Goal: Transaction & Acquisition: Purchase product/service

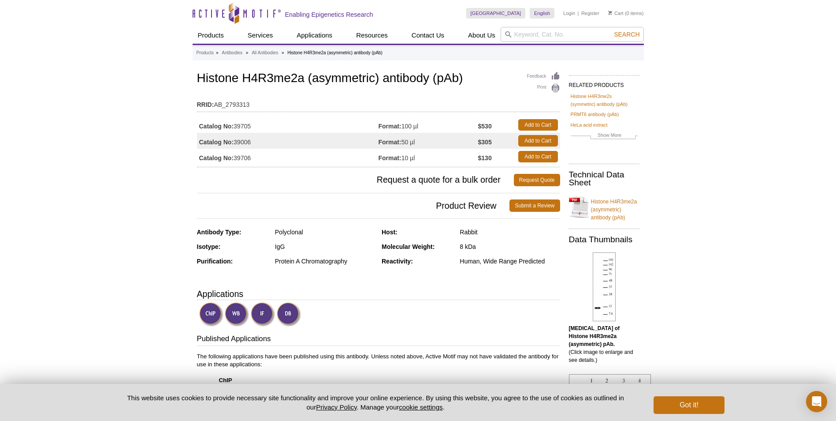
click at [245, 160] on td "Catalog No: 39706" at bounding box center [288, 157] width 182 height 16
click at [534, 154] on link "Add to Cart" at bounding box center [539, 156] width 40 height 11
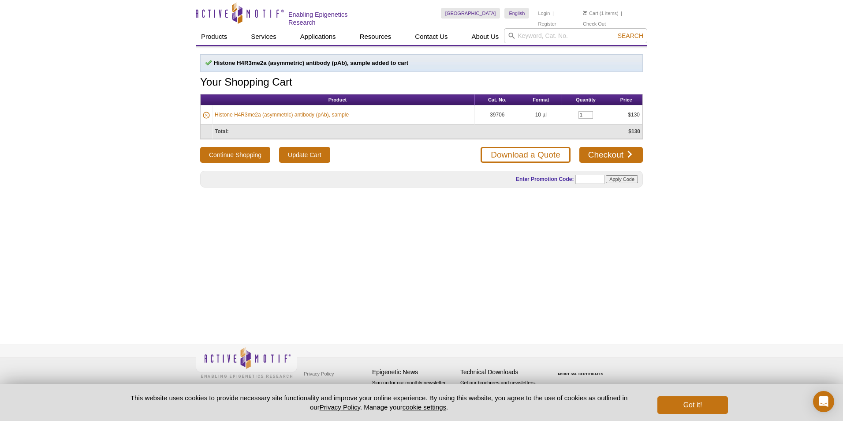
click at [429, 277] on div "Histone H4R3me2a (asymmetric) antibody (pAb), sample added to cart Your Shoppin…" at bounding box center [422, 184] width 452 height 277
click at [569, 31] on input "search" at bounding box center [575, 35] width 143 height 15
paste input "histone h3r8me2s (symmetric) antibody"
type input "histone h3r8me2s (symmetric) antibody"
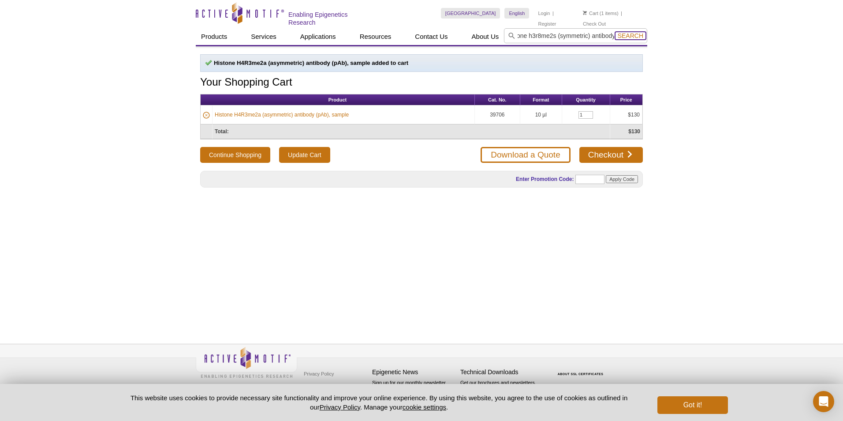
click at [619, 34] on span "Search" at bounding box center [631, 35] width 26 height 7
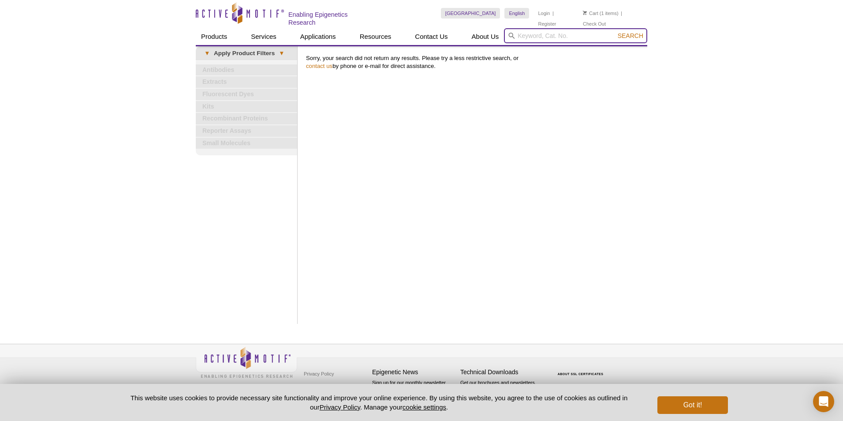
paste input "histone h3r8me2s (symmetric) antibody"
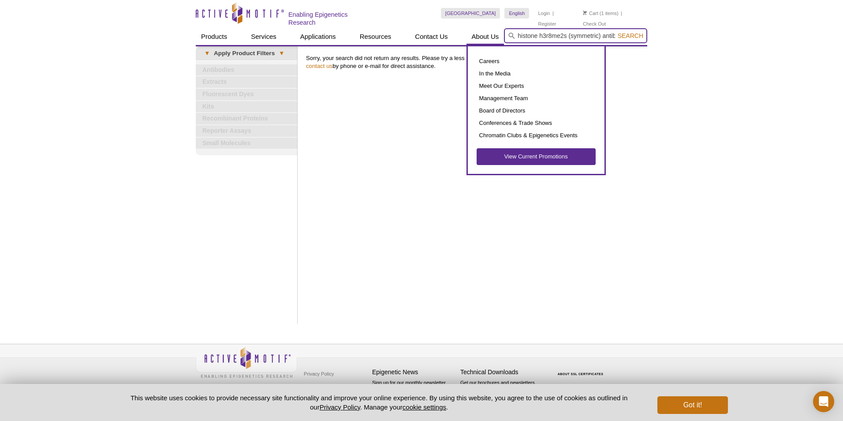
drag, startPoint x: 526, startPoint y: 35, endPoint x: 470, endPoint y: 35, distance: 55.6
click at [470, 35] on div "Products ChIP Assays ChIP Accessory Products ChIP Kits ChIP-Validated Antibodie…" at bounding box center [422, 36] width 452 height 17
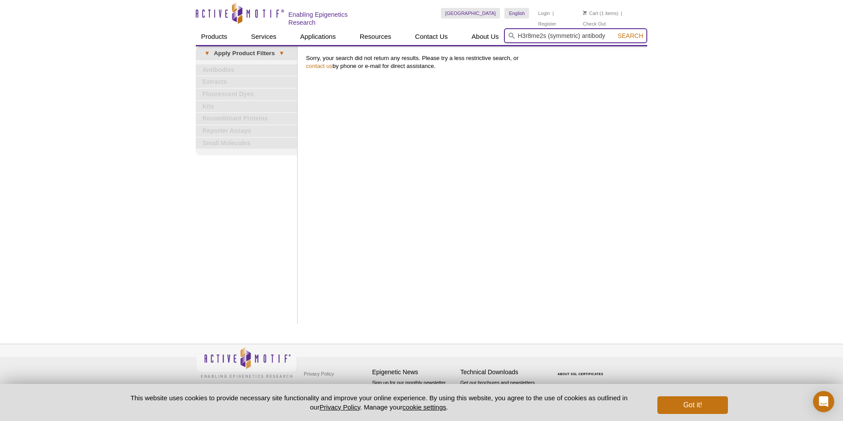
drag, startPoint x: 548, startPoint y: 41, endPoint x: 581, endPoint y: 36, distance: 34.0
click at [581, 36] on input "H3r8me2s (symmetric) antibody" at bounding box center [575, 35] width 143 height 15
type input "H3r8me2s antibody"
click at [615, 32] on button "Search" at bounding box center [630, 36] width 31 height 8
click at [626, 34] on span "Search" at bounding box center [631, 35] width 26 height 7
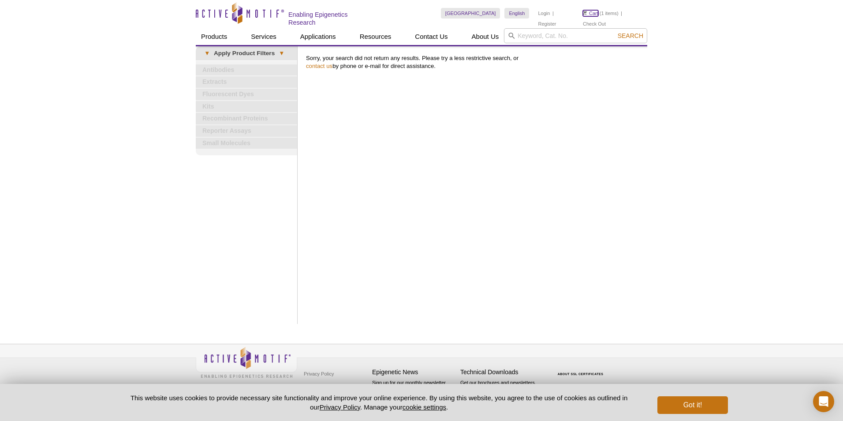
click at [597, 14] on link "Cart" at bounding box center [590, 13] width 15 height 6
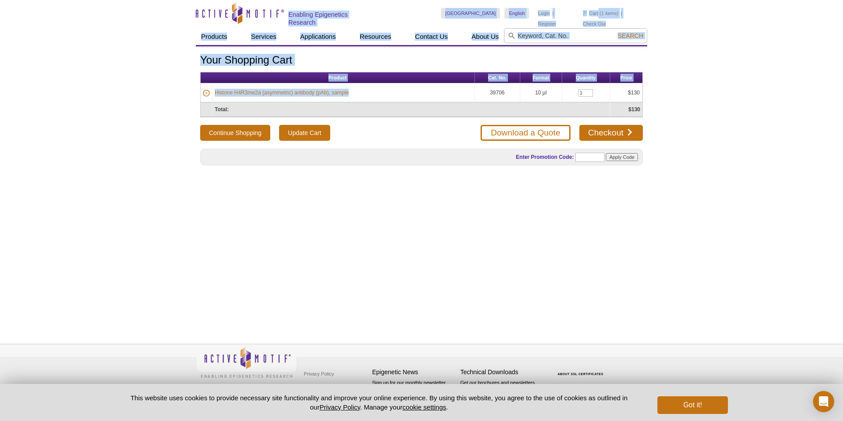
drag, startPoint x: 355, startPoint y: 94, endPoint x: 211, endPoint y: 24, distance: 160.5
click at [211, 24] on div "Active Motif Logo Enabling Epigenetics Research 1 Search Skip to content Active…" at bounding box center [421, 210] width 843 height 421
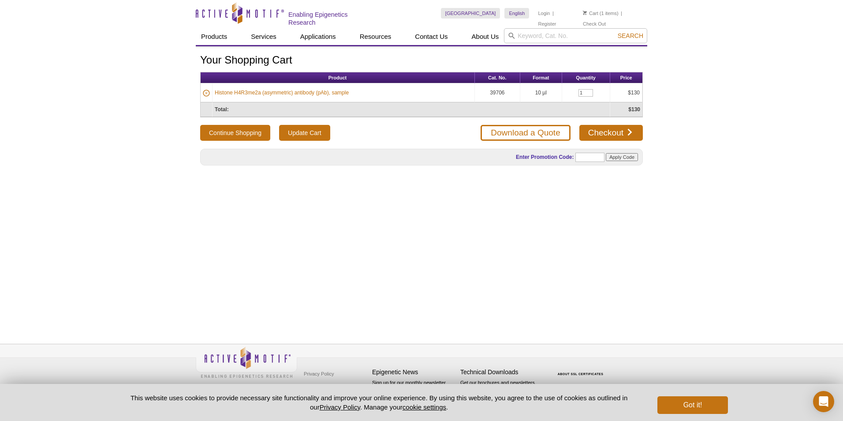
click at [440, 219] on div "Your Shopping Cart Product Cat. No. Format Quantity Price Histone H4R3me2a (asy…" at bounding box center [422, 184] width 452 height 277
click at [521, 30] on input "search" at bounding box center [575, 35] width 143 height 15
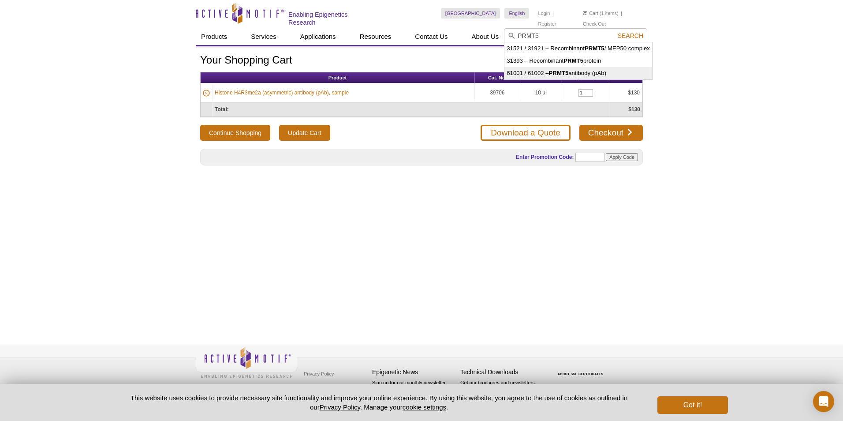
click at [565, 76] on strong "PRMT5" at bounding box center [559, 73] width 20 height 7
type input "61001 / 61002 – PRMT5 antibody (pAb)"
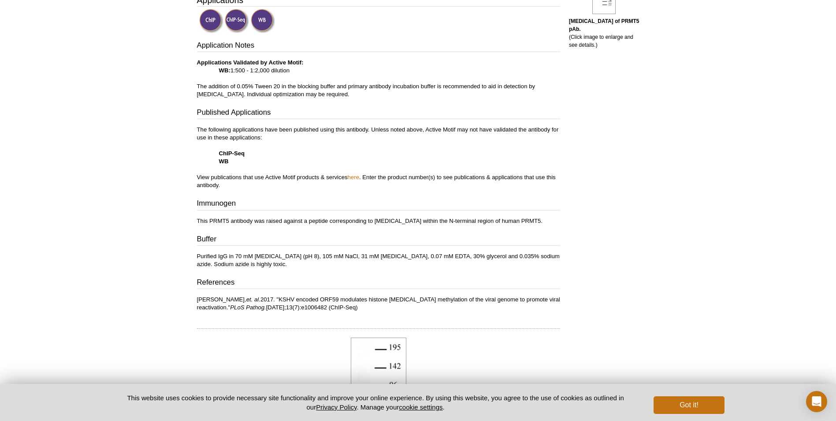
scroll to position [309, 0]
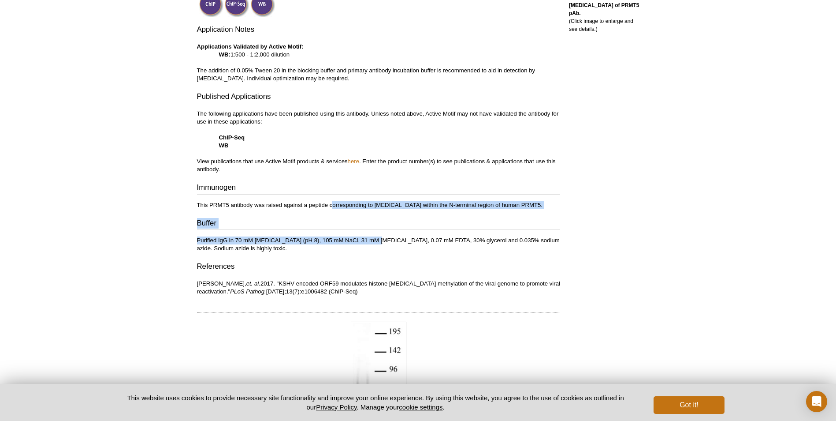
drag, startPoint x: 336, startPoint y: 215, endPoint x: 371, endPoint y: 239, distance: 42.8
click at [371, 239] on div "Application Notes Applications Validated by Active Motif: WB: 1:500 - 1:2,000 d…" at bounding box center [378, 160] width 363 height 272
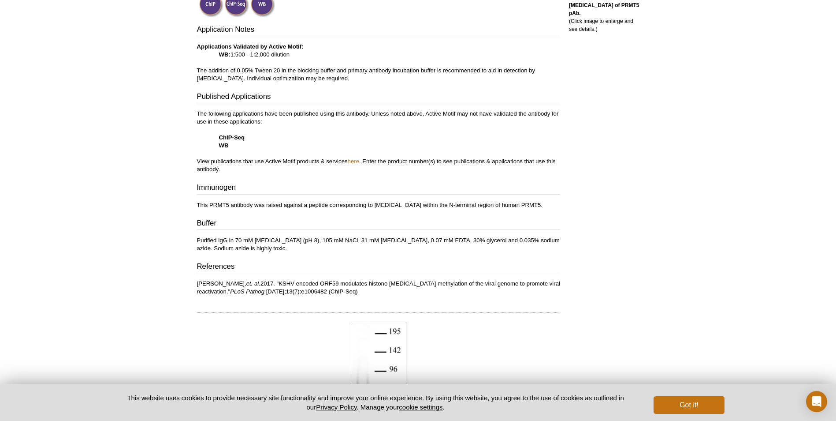
click at [620, 243] on div "RELATED PRODUCTS Histone H4K8ac antibody (pAb) Histone H4R3me2s (symmetric) ant…" at bounding box center [602, 294] width 84 height 1065
drag, startPoint x: 308, startPoint y: 251, endPoint x: 324, endPoint y: 249, distance: 16.0
click at [324, 249] on div "Application Notes Applications Validated by Active Motif: WB: 1:500 - 1:2,000 d…" at bounding box center [378, 160] width 363 height 272
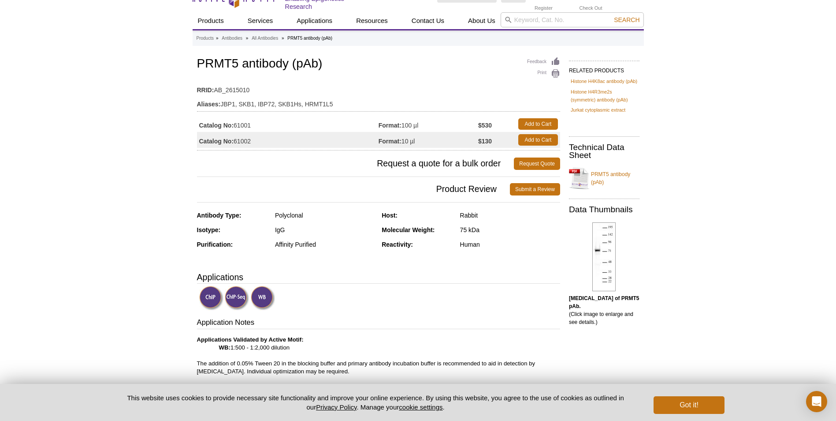
scroll to position [0, 0]
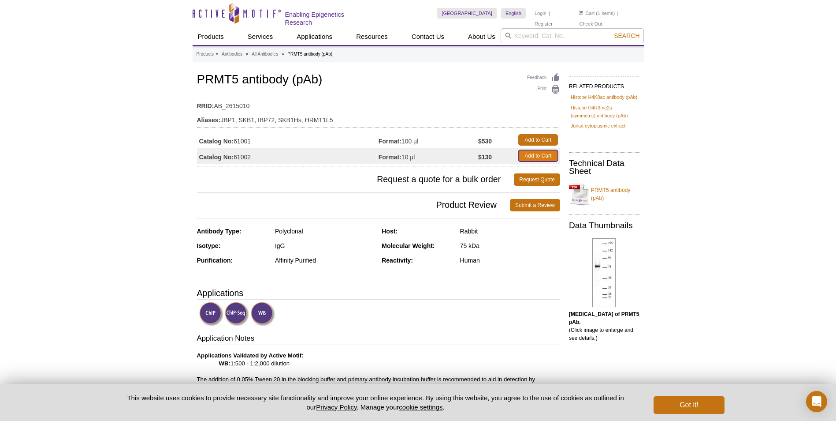
click at [540, 154] on link "Add to Cart" at bounding box center [539, 155] width 40 height 11
